Goal: Transaction & Acquisition: Purchase product/service

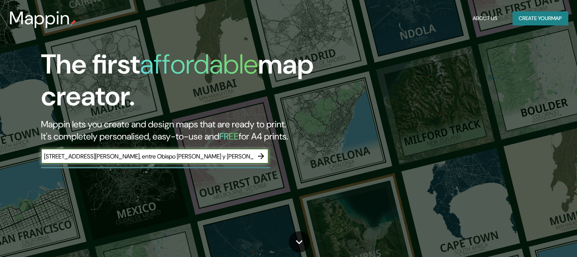
scroll to position [0, 88]
type input "[STREET_ADDRESS][PERSON_NAME], entre Obispo [PERSON_NAME] y [PERSON_NAME], [GEO…"
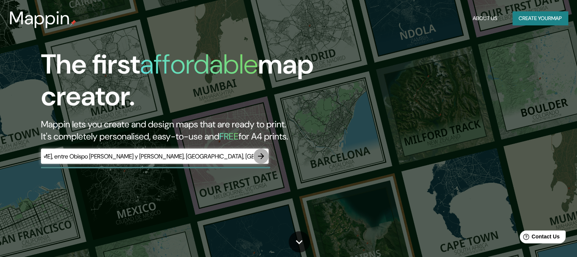
scroll to position [0, 0]
click at [260, 156] on icon "button" at bounding box center [261, 156] width 6 height 6
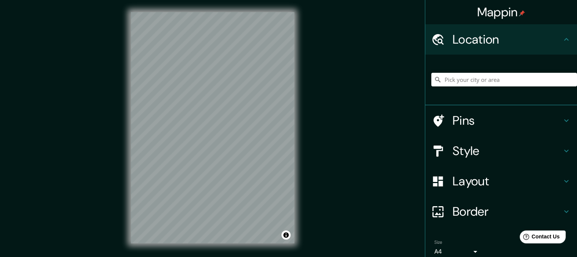
click at [468, 148] on h4 "Style" at bounding box center [507, 151] width 109 height 15
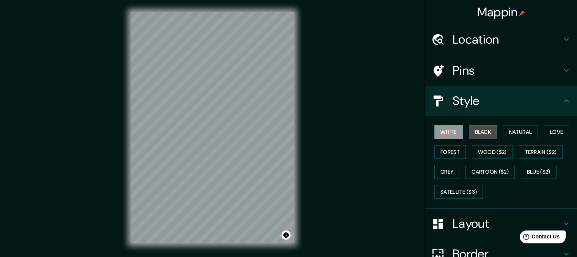
click at [481, 131] on button "Black" at bounding box center [483, 132] width 28 height 14
click at [446, 158] on button "Forest" at bounding box center [451, 152] width 32 height 14
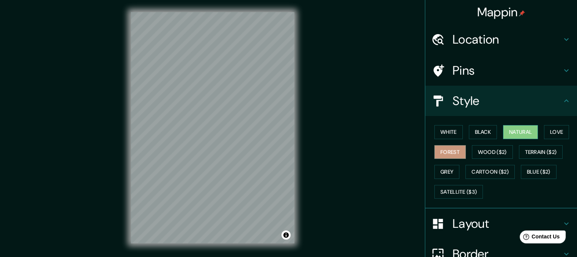
click at [514, 132] on button "Natural" at bounding box center [520, 132] width 35 height 14
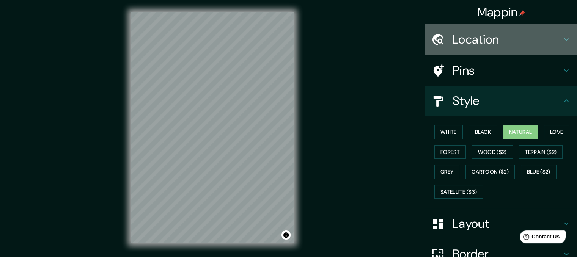
click at [491, 40] on h4 "Location" at bounding box center [507, 39] width 109 height 15
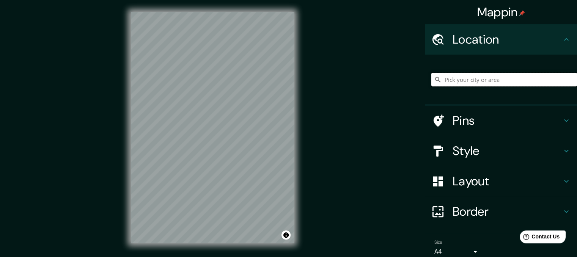
click at [478, 82] on input "Pick your city or area" at bounding box center [505, 80] width 146 height 14
paste input "[STREET_ADDRESS][PERSON_NAME], entre Obispo [PERSON_NAME] y [PERSON_NAME], [GEO…"
click at [524, 80] on input "[GEOGRAPHIC_DATA], [GEOGRAPHIC_DATA], [GEOGRAPHIC_DATA]" at bounding box center [505, 80] width 146 height 14
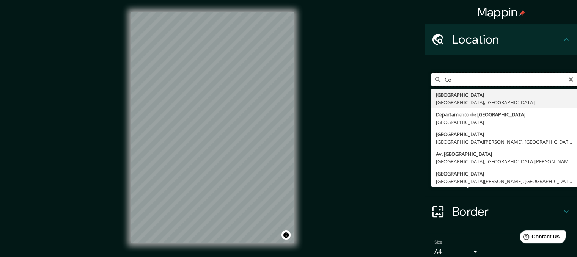
type input "C"
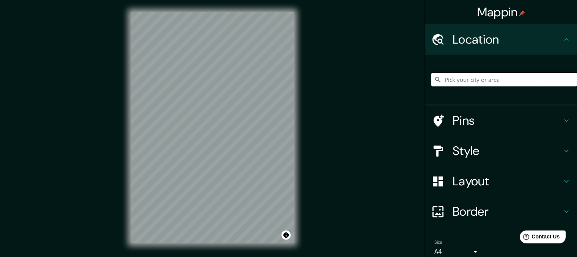
paste input "[STREET_ADDRESS][PERSON_NAME], entre Obispo [PERSON_NAME] y [PERSON_NAME], [GEO…"
click at [499, 74] on input "[GEOGRAPHIC_DATA], [GEOGRAPHIC_DATA], [GEOGRAPHIC_DATA]" at bounding box center [505, 80] width 146 height 14
type input "Cala Caja, [GEOGRAPHIC_DATA], [GEOGRAPHIC_DATA], [GEOGRAPHIC_DATA]"
click at [568, 77] on icon "Clear" at bounding box center [571, 80] width 6 height 6
paste input "[STREET_ADDRESS][PERSON_NAME], entre Obispo [PERSON_NAME] y [PERSON_NAME], [GEO…"
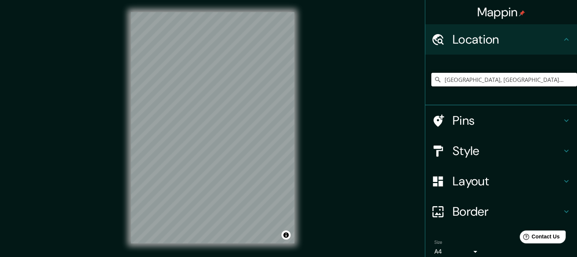
type input "[GEOGRAPHIC_DATA], [GEOGRAPHIC_DATA], [GEOGRAPHIC_DATA]"
click at [492, 120] on h4 "Pins" at bounding box center [507, 120] width 109 height 15
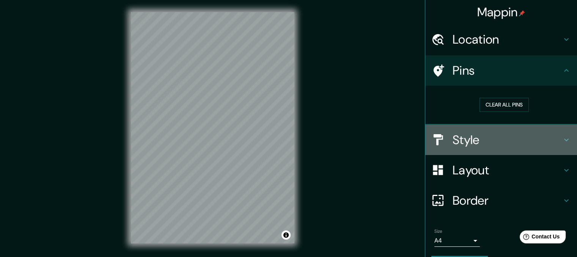
click at [533, 137] on h4 "Style" at bounding box center [507, 140] width 109 height 15
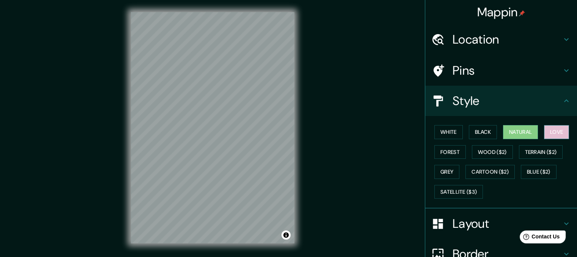
click at [563, 127] on button "Love" at bounding box center [556, 132] width 25 height 14
click at [525, 130] on button "Natural" at bounding box center [520, 132] width 35 height 14
click at [443, 168] on button "Grey" at bounding box center [447, 172] width 25 height 14
click at [510, 128] on button "Natural" at bounding box center [520, 132] width 35 height 14
